Goal: Obtain resource: Obtain resource

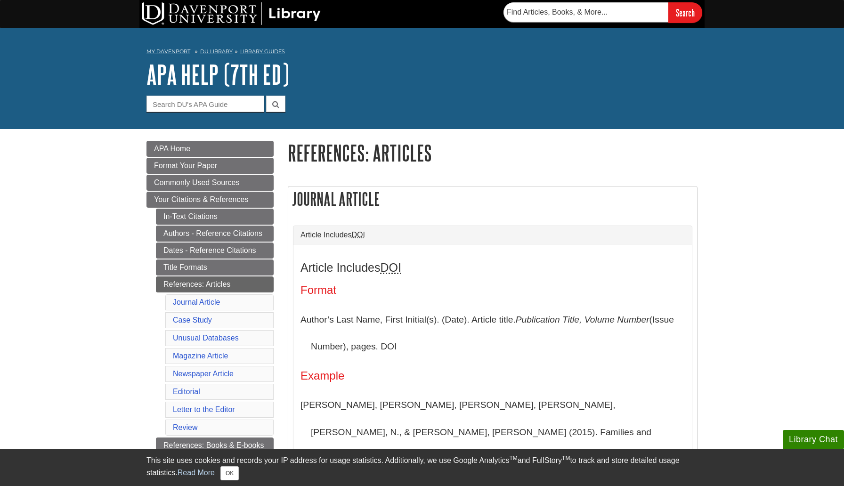
scroll to position [92, 0]
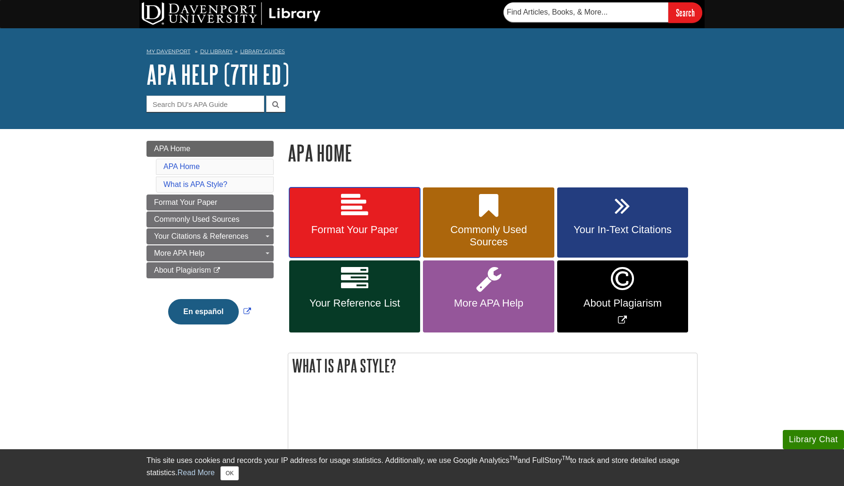
click at [329, 222] on link "Format Your Paper" at bounding box center [354, 222] width 131 height 71
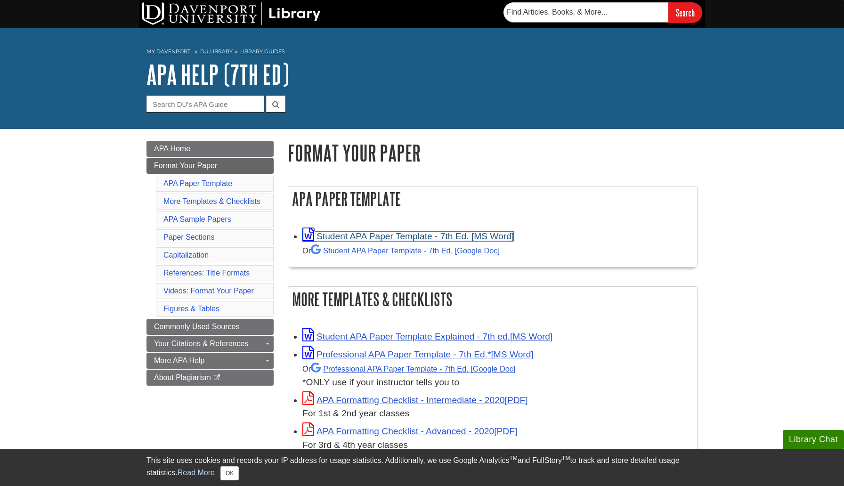
click at [395, 234] on link "Student APA Paper Template - 7th Ed. [MS Word]" at bounding box center [407, 236] width 211 height 10
click at [692, 18] on input "Search" at bounding box center [685, 12] width 34 height 20
